Goal: Information Seeking & Learning: Check status

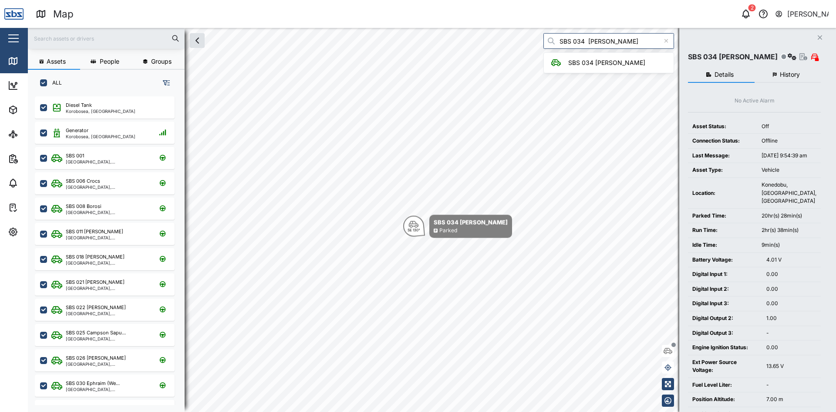
scroll to position [305, 136]
click at [669, 41] on icon at bounding box center [666, 41] width 5 height 6
click at [819, 35] on icon "Close" at bounding box center [820, 37] width 5 height 7
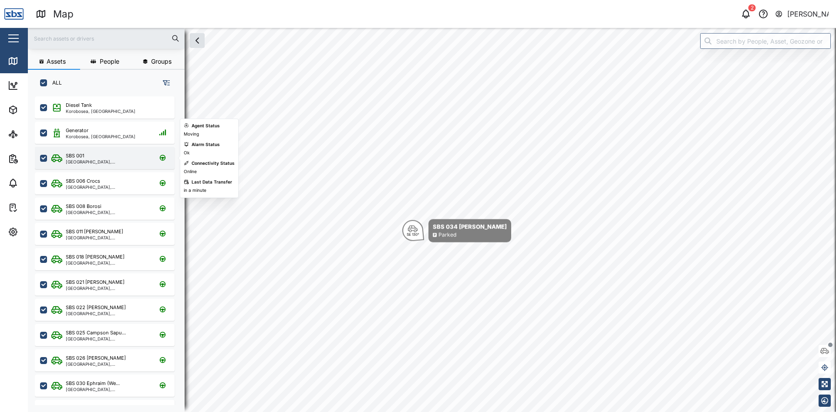
click at [92, 156] on div "SBS 001" at bounding box center [107, 155] width 83 height 7
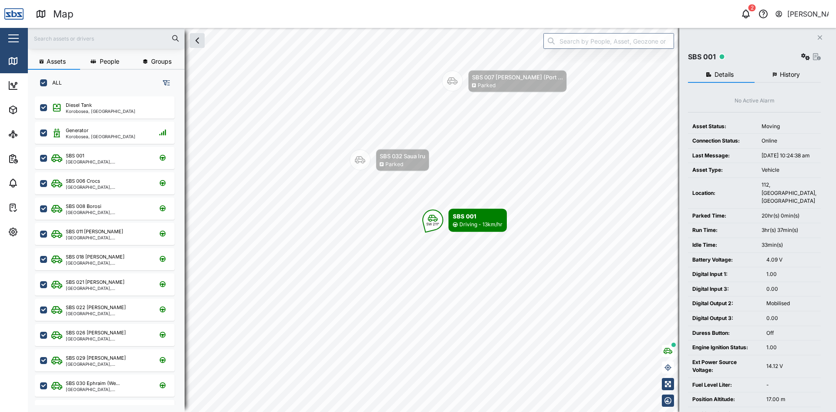
click at [787, 72] on span "History" at bounding box center [790, 74] width 20 height 6
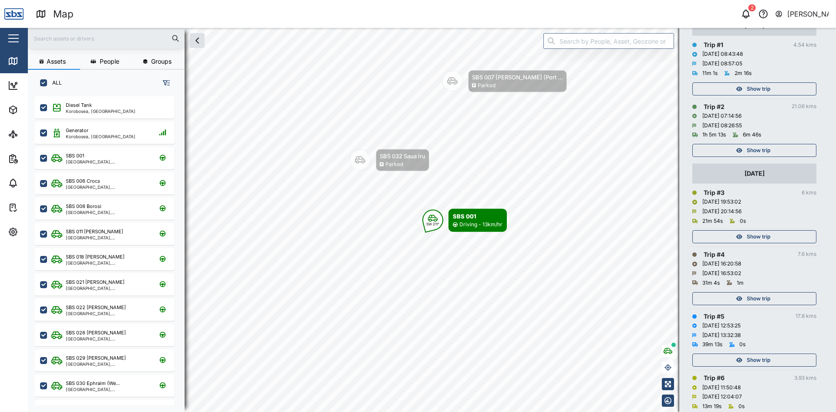
scroll to position [87, 0]
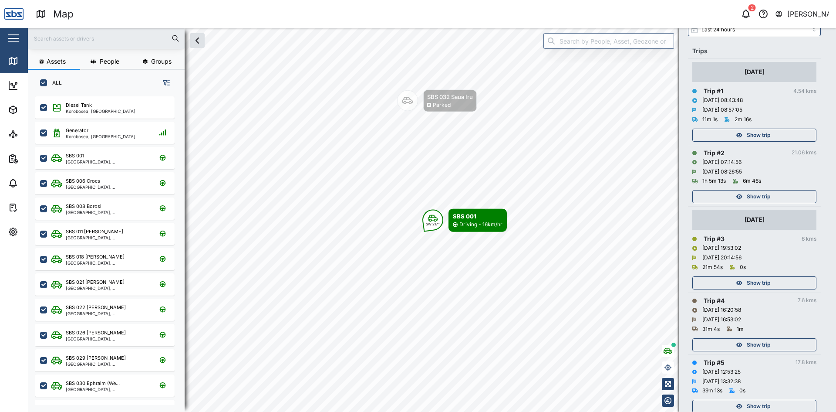
click at [778, 196] on div "Show trip" at bounding box center [753, 196] width 113 height 12
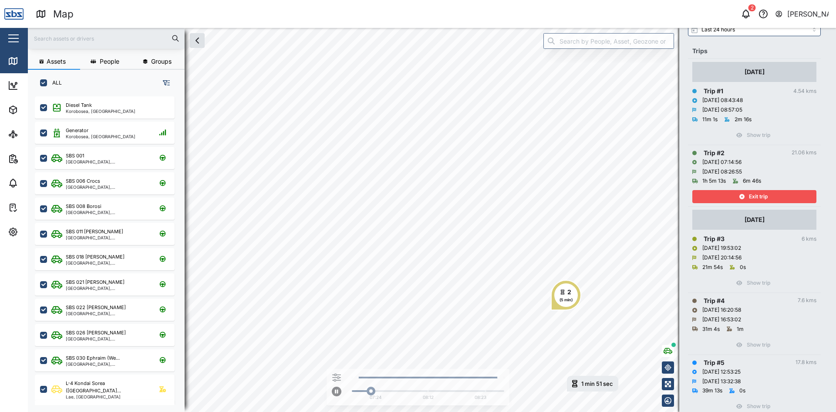
click at [767, 198] on span "Exit trip" at bounding box center [758, 196] width 19 height 12
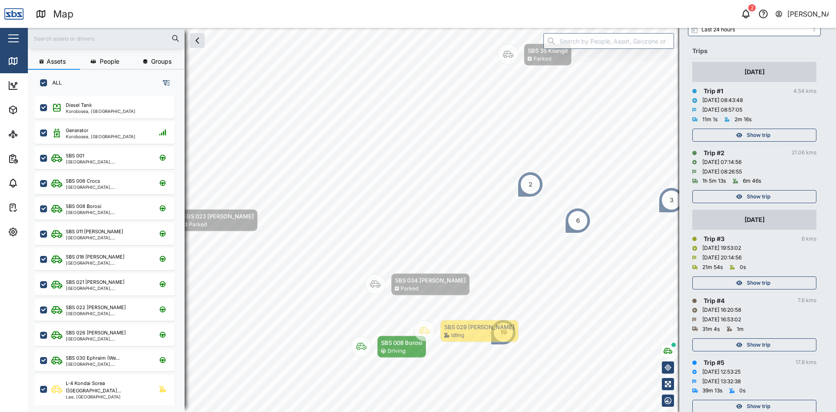
click at [763, 139] on span "Show trip" at bounding box center [759, 135] width 24 height 12
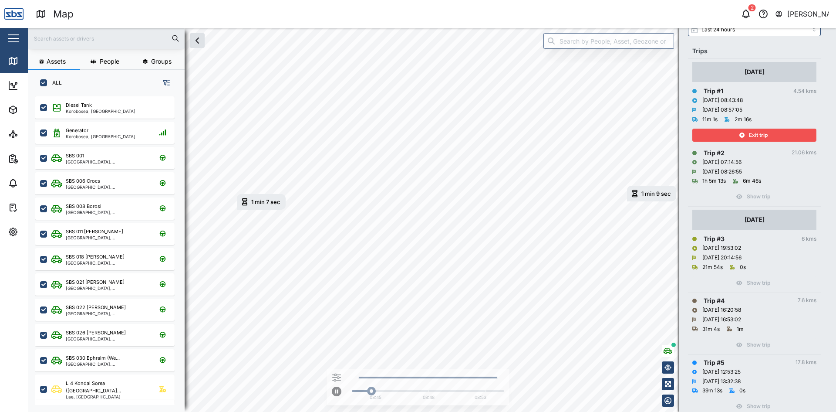
click at [763, 139] on span "Exit trip" at bounding box center [758, 135] width 19 height 12
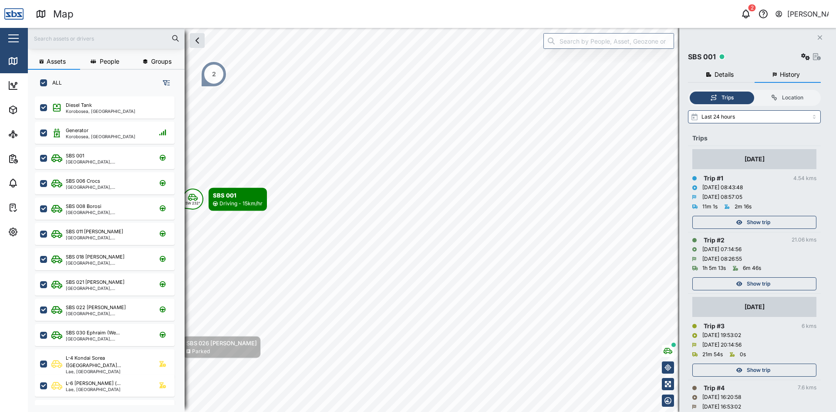
click at [822, 37] on icon "button" at bounding box center [820, 37] width 4 height 4
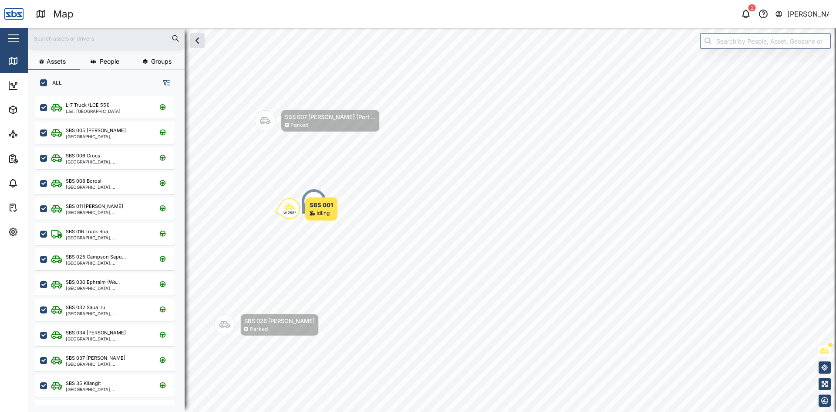
click at [58, 39] on input "text" at bounding box center [106, 38] width 146 height 13
